Goal: Information Seeking & Learning: Learn about a topic

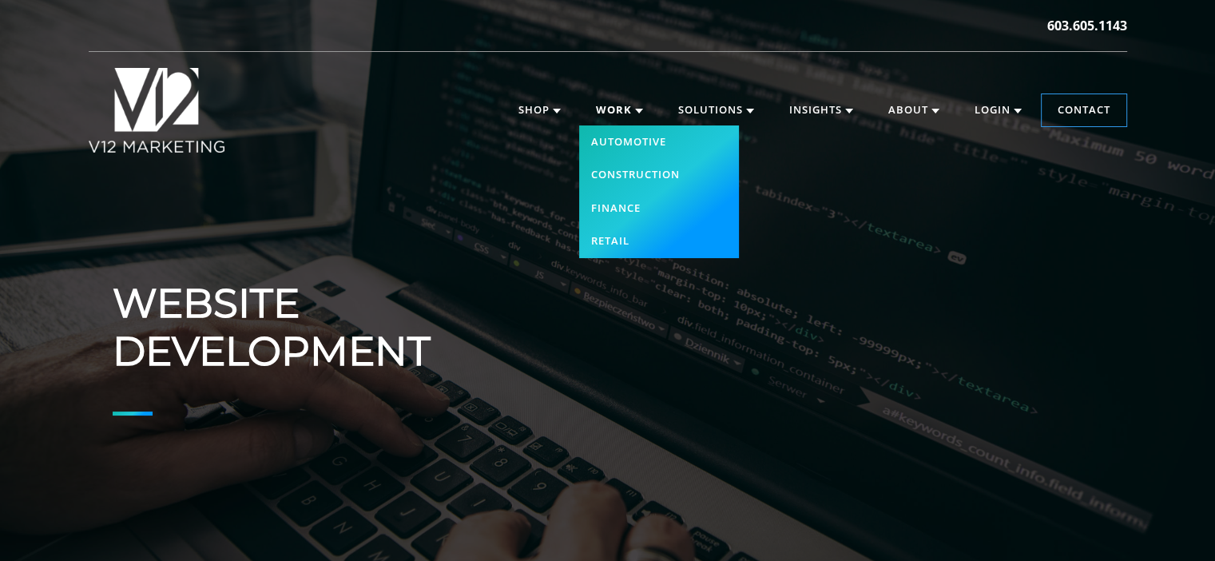
click at [615, 111] on link "Work" at bounding box center [619, 110] width 79 height 32
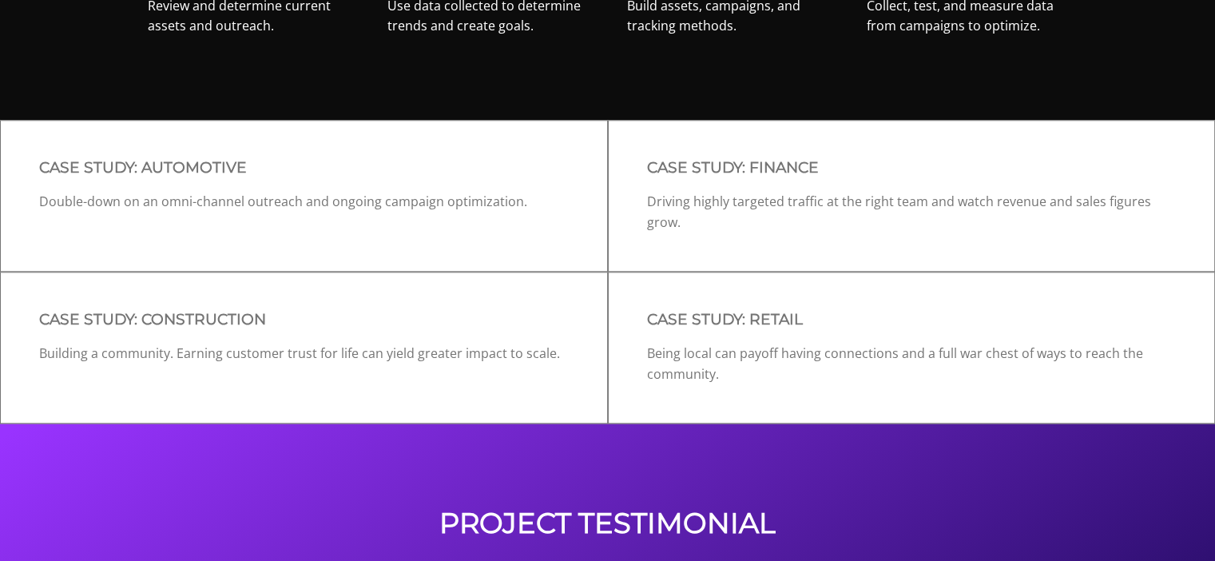
scroll to position [1521, 0]
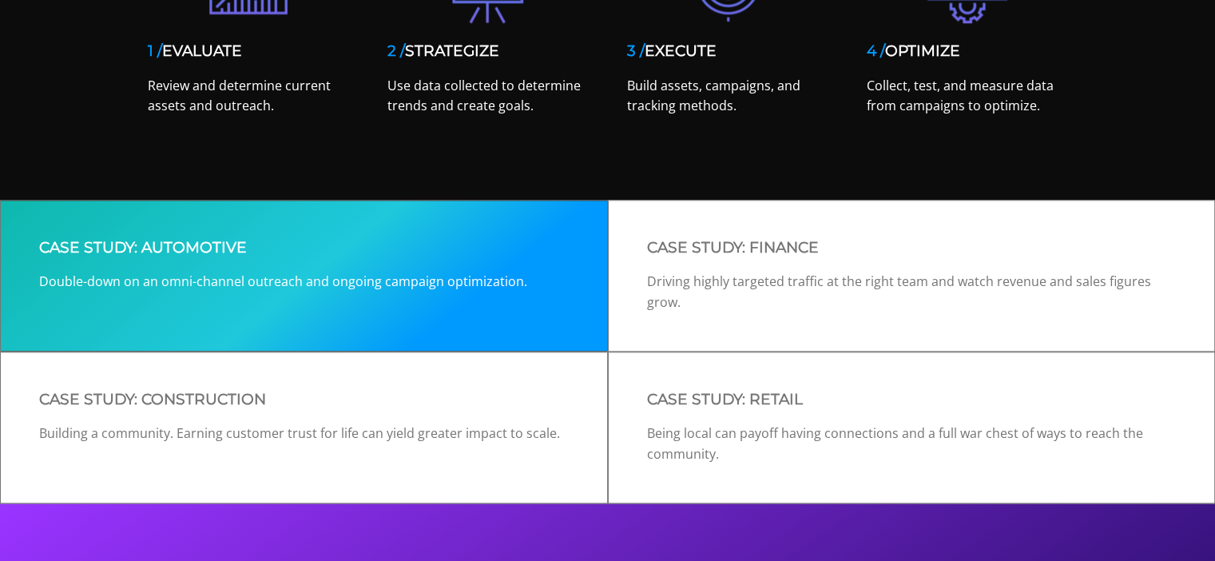
click at [388, 252] on h3 "CASE STUDY: AUTOMOTIVE" at bounding box center [304, 248] width 530 height 18
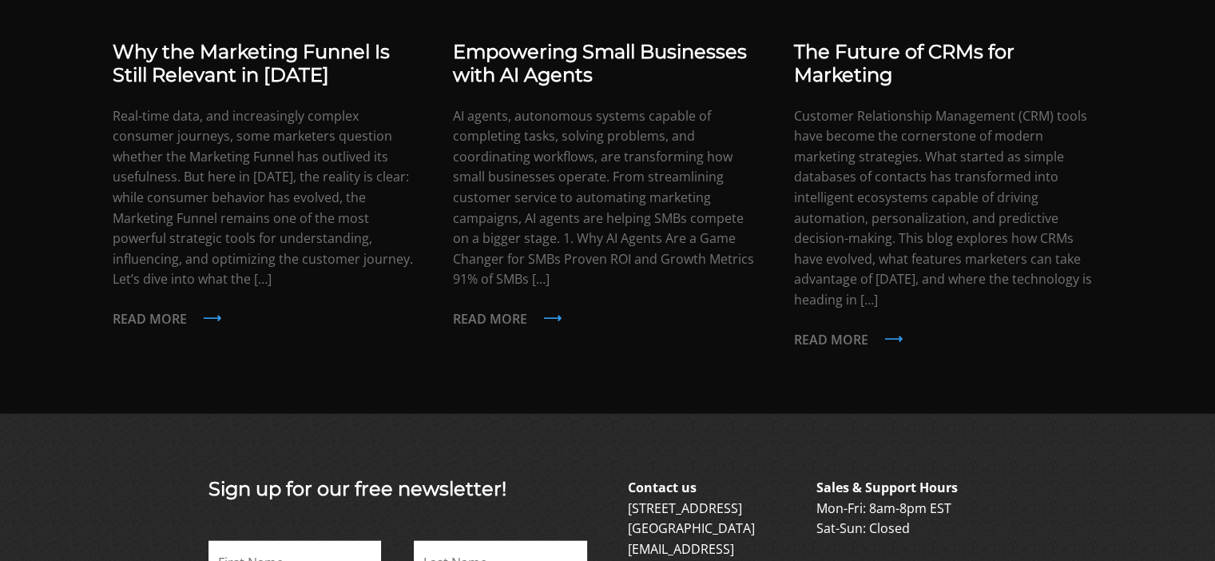
scroll to position [3257, 0]
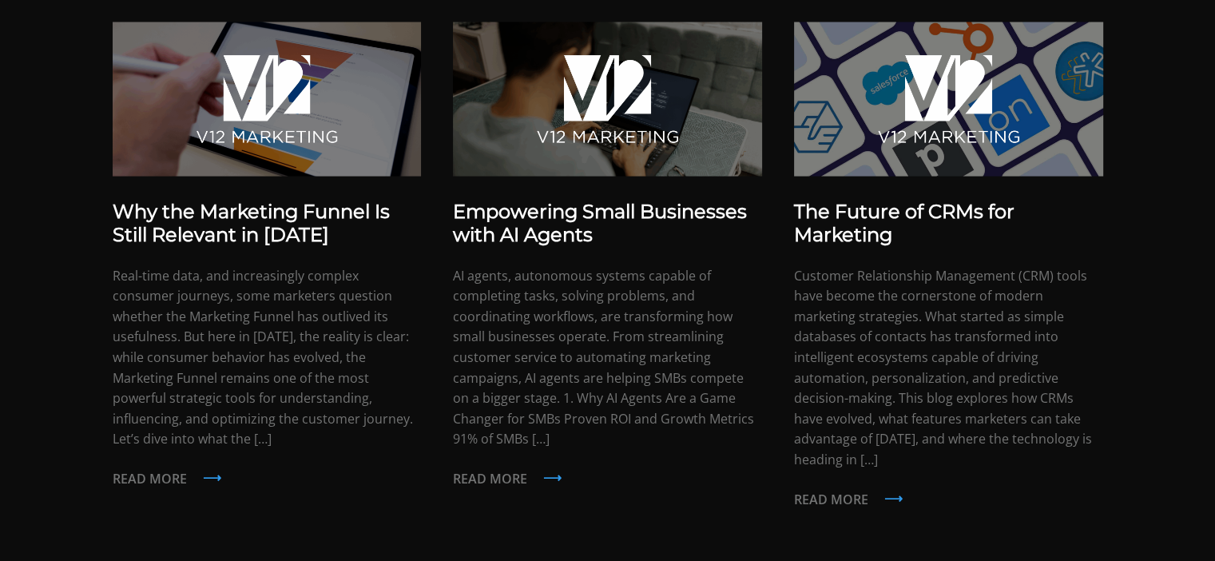
click at [642, 290] on p "AI agents, autonomous systems capable of completing tasks, solving problems, an…" at bounding box center [607, 358] width 309 height 184
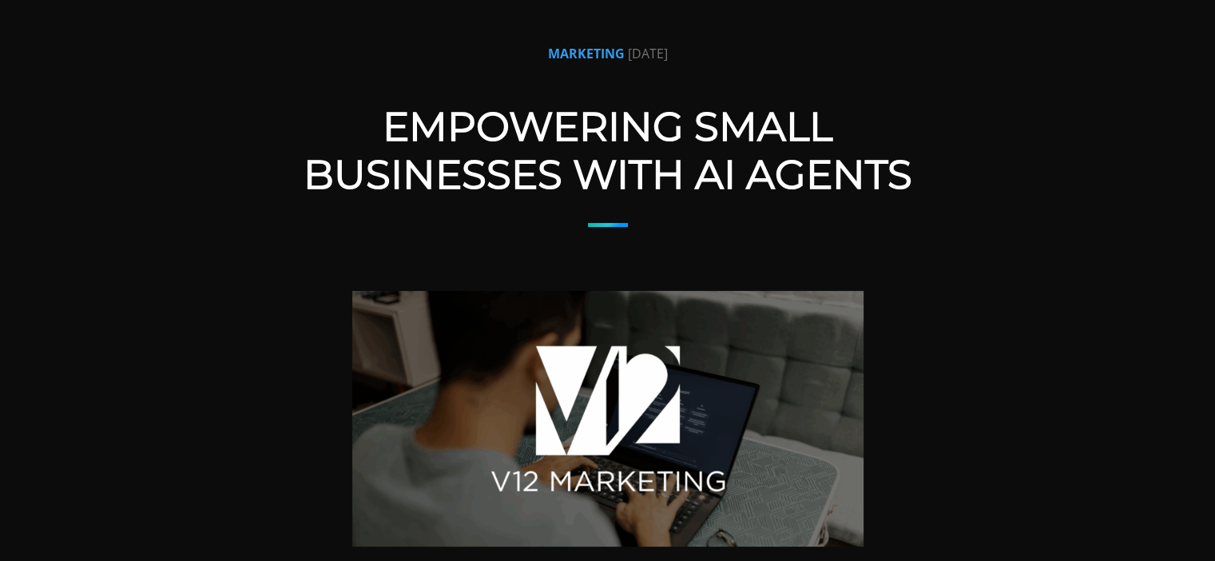
scroll to position [97, 0]
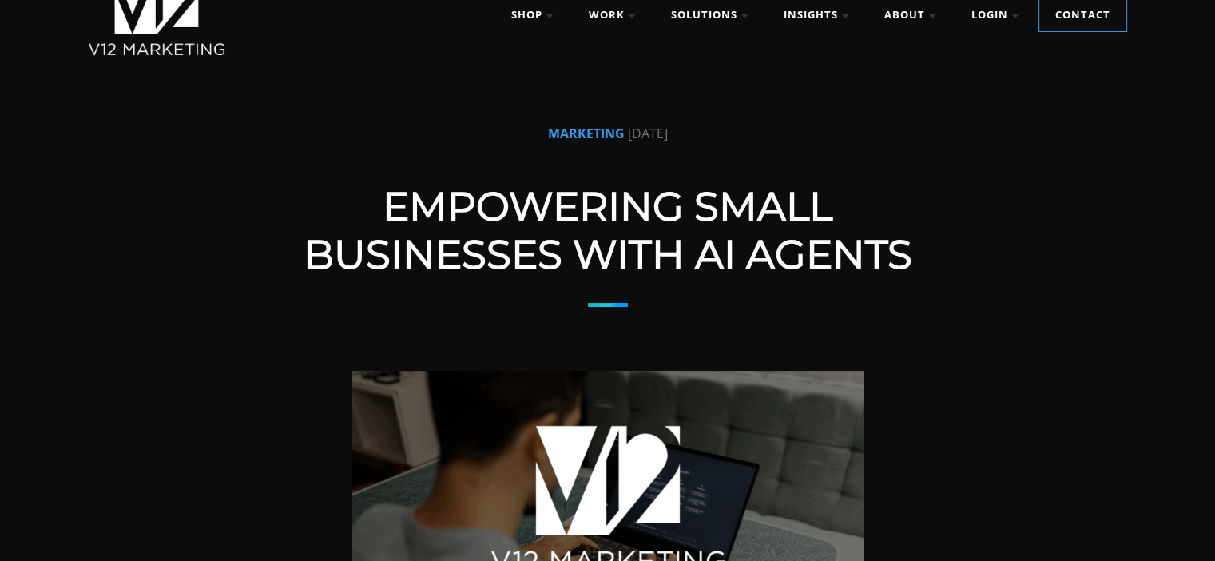
click at [153, 81] on div at bounding box center [607, 92] width 1215 height 64
click at [191, 81] on div at bounding box center [607, 92] width 1215 height 64
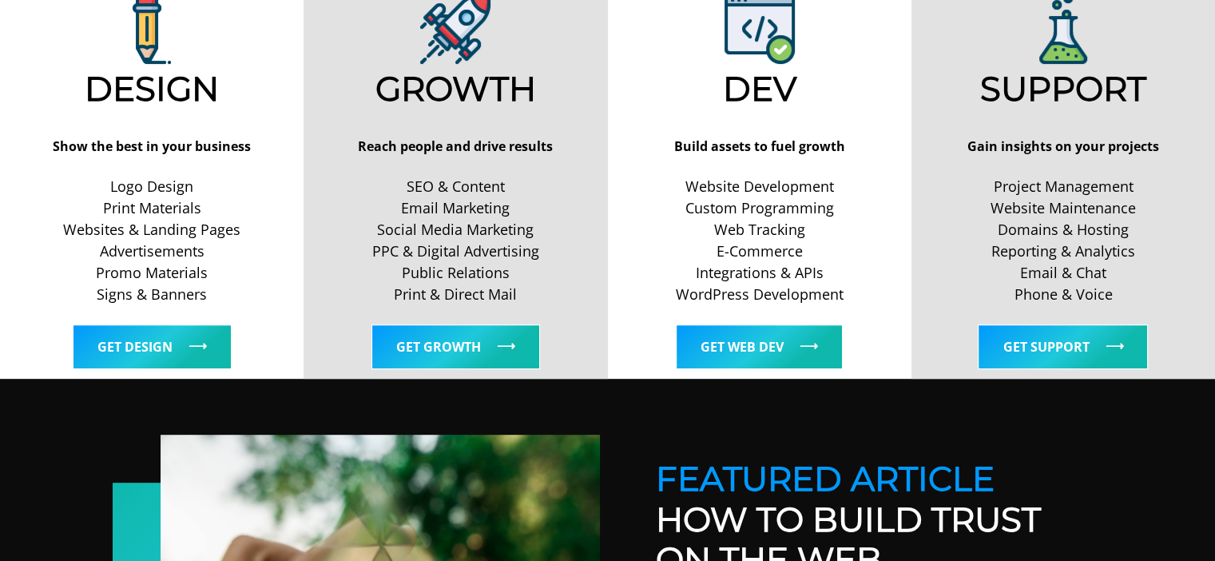
scroll to position [537, 0]
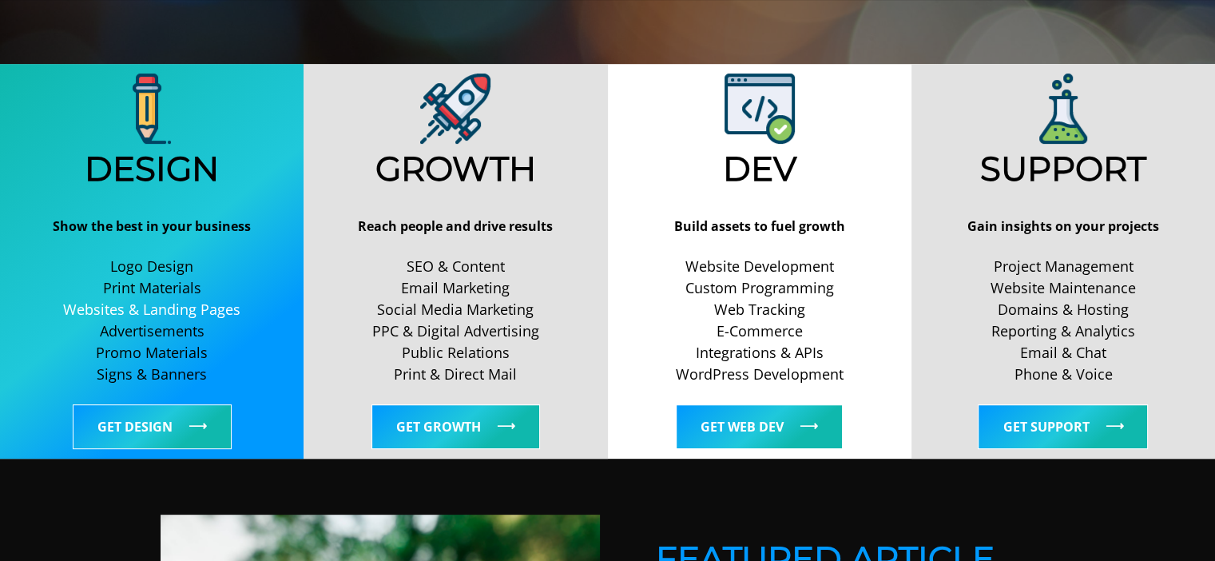
click at [145, 308] on link "Websites & Landing Pages" at bounding box center [151, 310] width 291 height 22
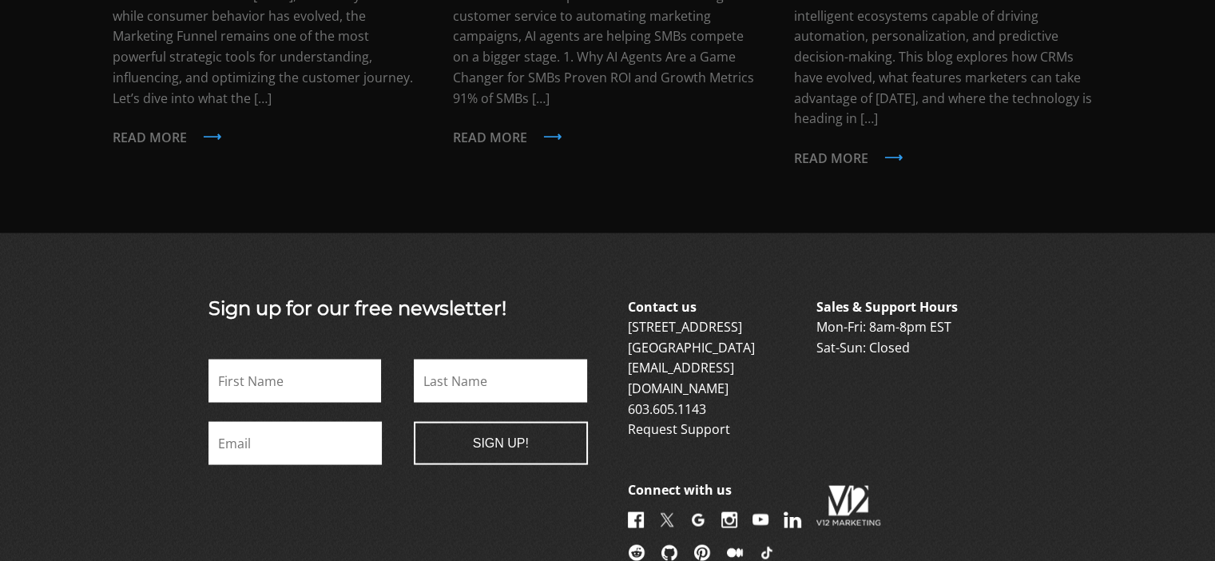
scroll to position [3094, 0]
